Goal: Navigation & Orientation: Find specific page/section

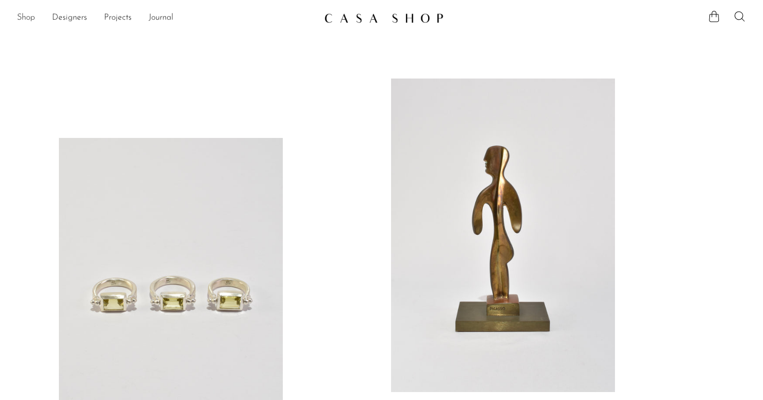
click at [31, 14] on link "Shop" at bounding box center [26, 18] width 18 height 14
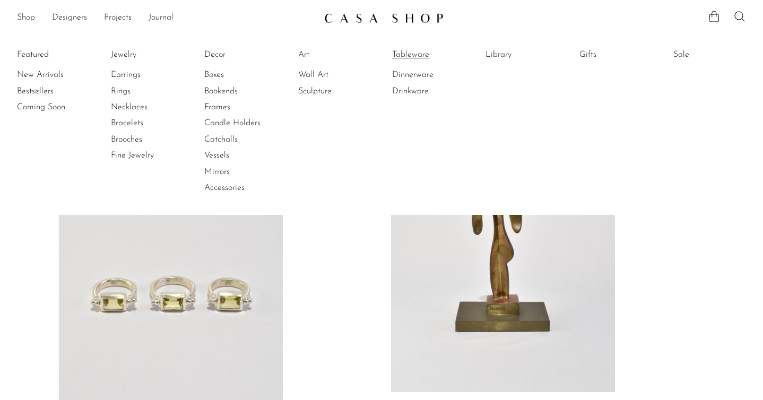
click at [400, 49] on link "Tableware" at bounding box center [432, 55] width 80 height 12
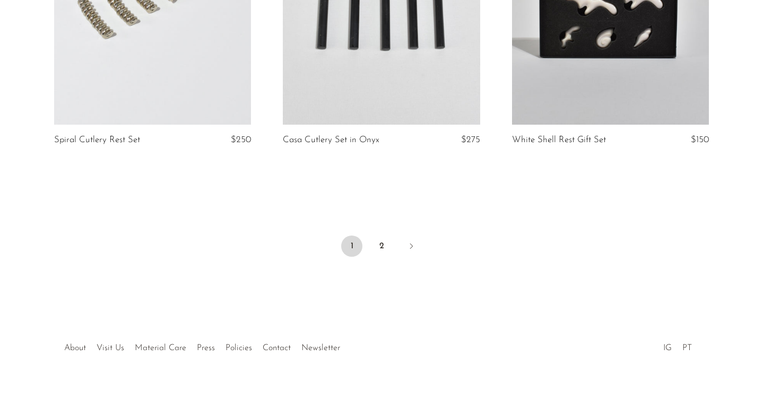
scroll to position [3858, 0]
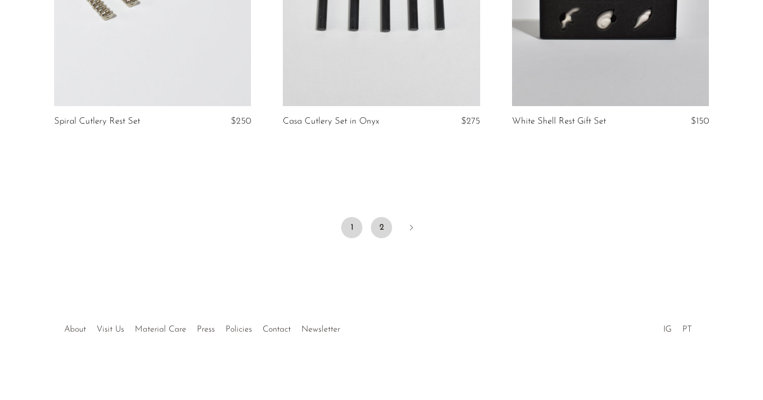
click at [386, 232] on link "2" at bounding box center [381, 227] width 21 height 21
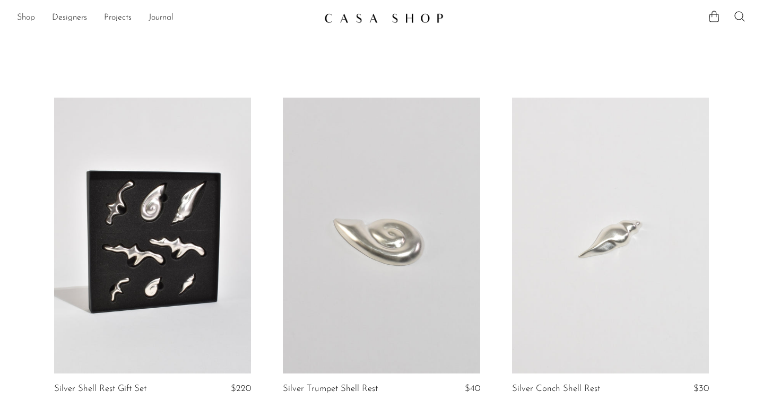
click at [25, 15] on link "Shop" at bounding box center [26, 18] width 18 height 14
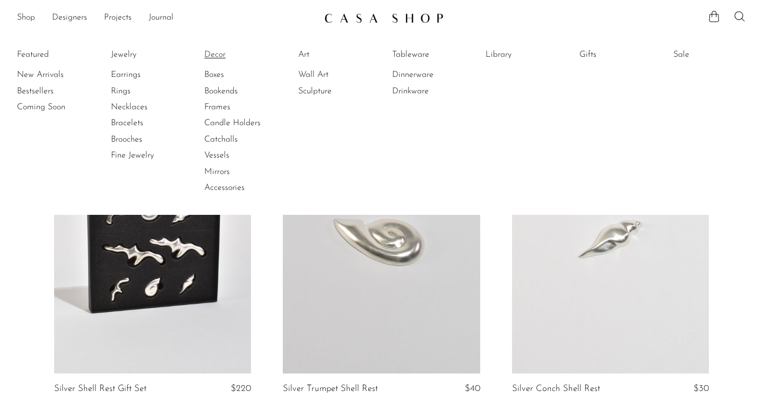
click at [216, 53] on link "Decor" at bounding box center [244, 55] width 80 height 12
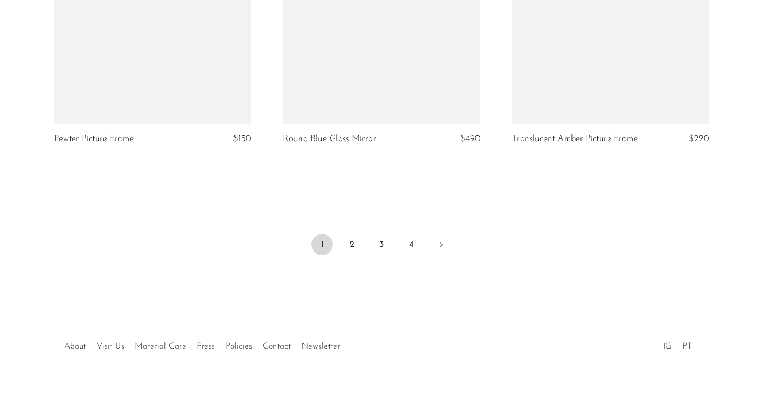
scroll to position [3849, 0]
